Goal: Information Seeking & Learning: Understand process/instructions

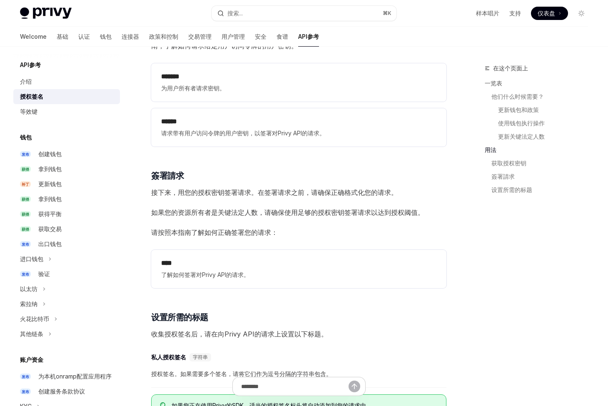
scroll to position [1089, 0]
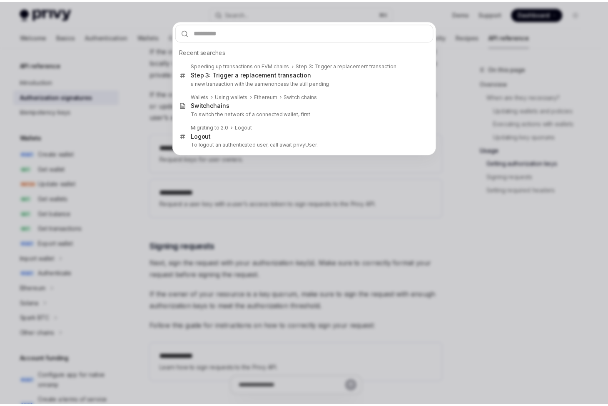
scroll to position [1089, 0]
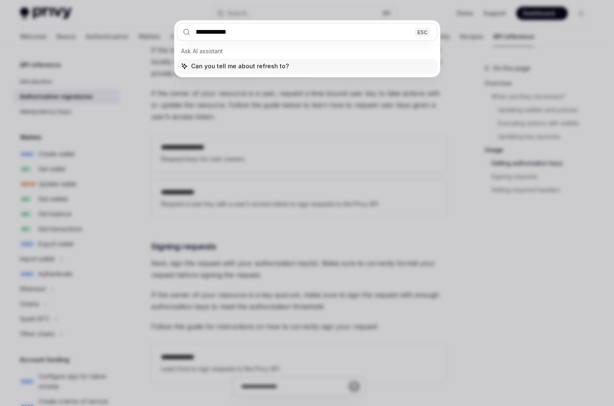
type input "**********"
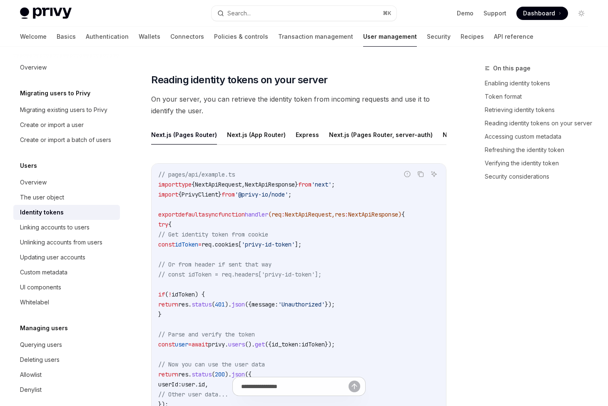
type textarea "*"
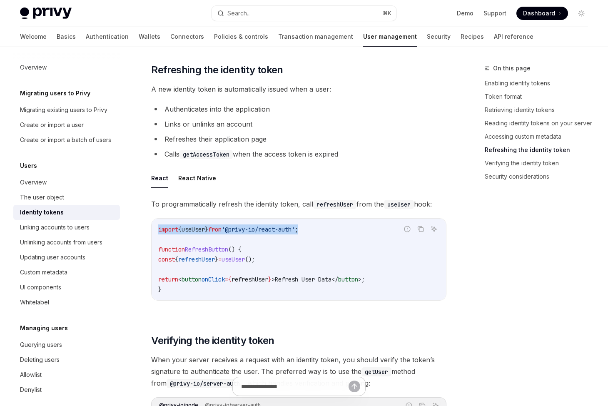
drag, startPoint x: 325, startPoint y: 229, endPoint x: 159, endPoint y: 231, distance: 165.3
click at [159, 231] on code "import { useUser } from '@privy-io/react-auth' ; function RefreshButton () { co…" at bounding box center [298, 259] width 281 height 70
copy span "import { useUser } from '@privy-io/react-auth' ;"
click at [215, 259] on span "refreshUser" at bounding box center [196, 259] width 37 height 7
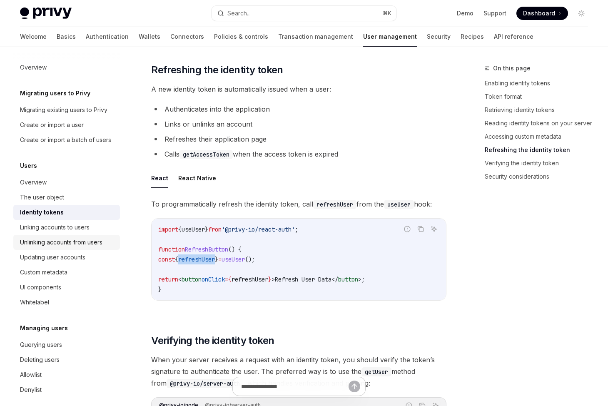
copy span "refreshUser"
drag, startPoint x: 240, startPoint y: 260, endPoint x: 165, endPoint y: 257, distance: 75.4
click at [165, 257] on code "import { useUser } from '@privy-io/react-auth' ; function RefreshButton () { co…" at bounding box center [298, 259] width 281 height 70
copy span "const { refreshUser } = useUser ();"
click at [215, 260] on span "refreshUser" at bounding box center [196, 259] width 37 height 7
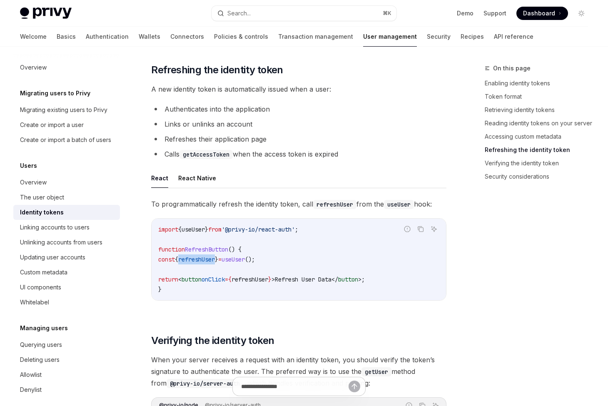
click at [215, 260] on span "refreshUser" at bounding box center [196, 259] width 37 height 7
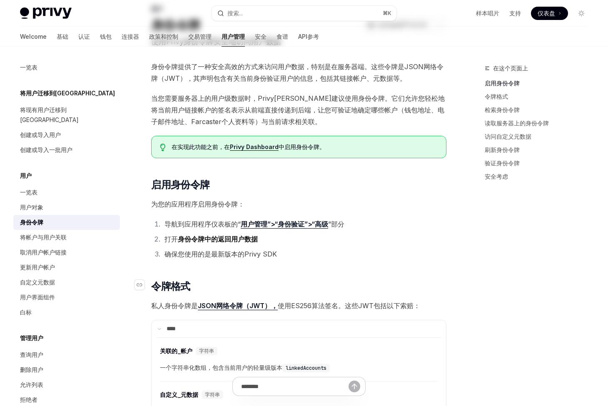
scroll to position [0, 0]
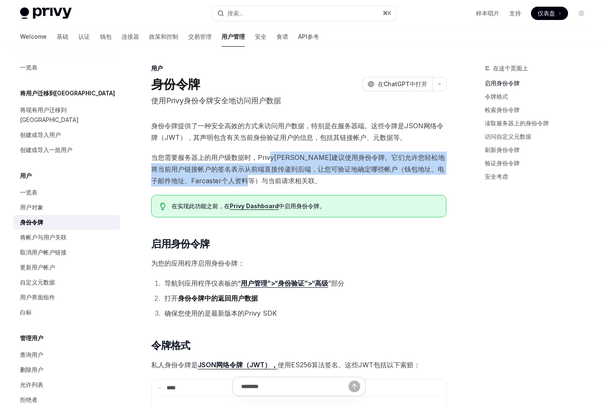
drag, startPoint x: 269, startPoint y: 157, endPoint x: 301, endPoint y: 174, distance: 37.1
click at [301, 174] on span "当您需要服务器上的用户级数据时，Privy强烈建议使用身份令牌。它们允许您轻松地将当前用户链接帐户的签名表示从前端直接传递到后端，让您可验证地确定哪些帐户（钱…" at bounding box center [298, 169] width 295 height 35
click at [373, 181] on span "当您需要服务器上的用户级数据时，Privy强烈建议使用身份令牌。它们允许您轻松地将当前用户链接帐户的签名表示从前端直接传递到后端，让您可验证地确定哪些帐户（钱…" at bounding box center [298, 169] width 295 height 35
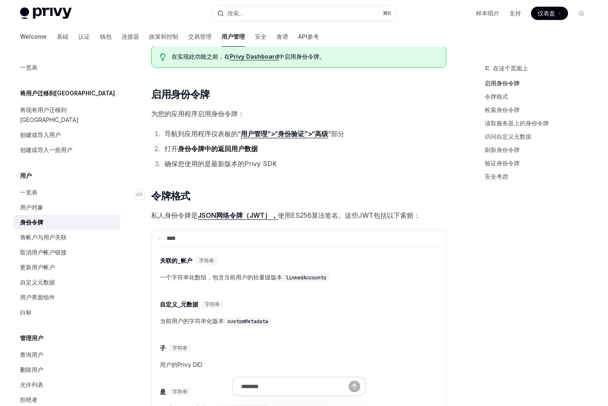
scroll to position [165, 0]
